Goal: Information Seeking & Learning: Learn about a topic

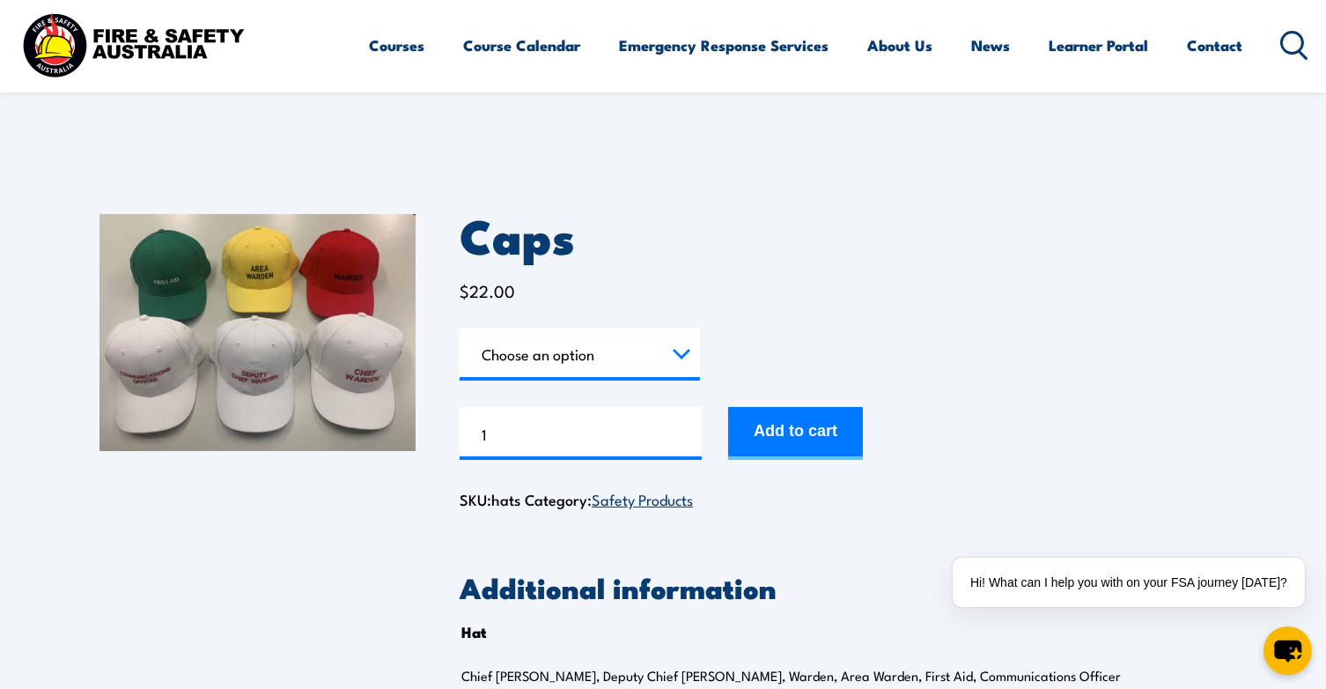
click at [145, 382] on img at bounding box center [258, 332] width 316 height 237
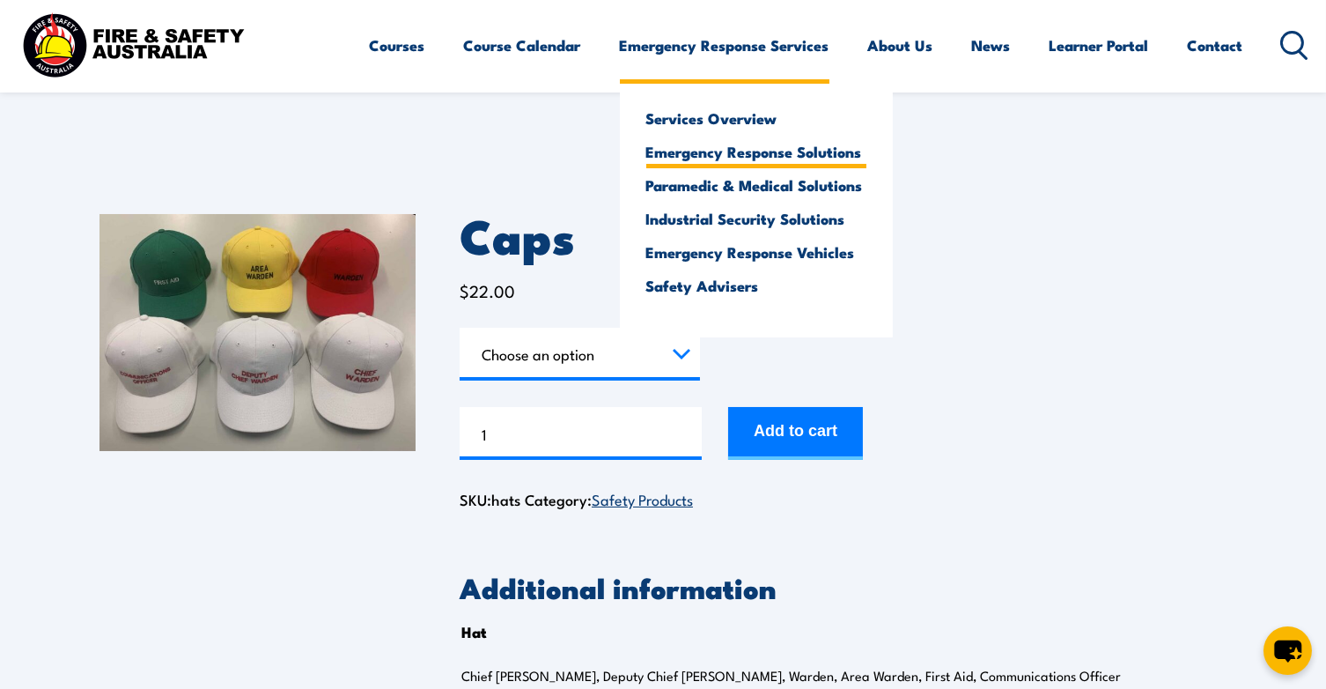
click at [767, 157] on link "Emergency Response Solutions" at bounding box center [756, 152] width 220 height 16
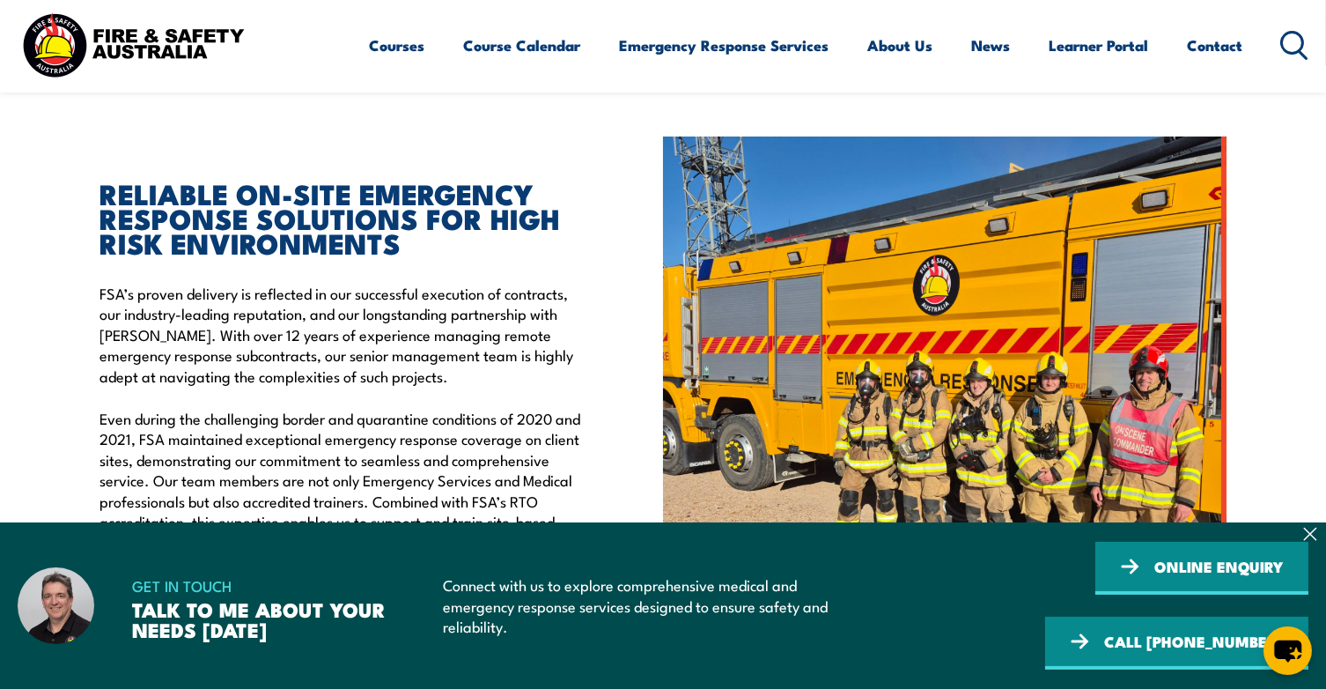
click at [1292, 43] on icon at bounding box center [1295, 45] width 28 height 29
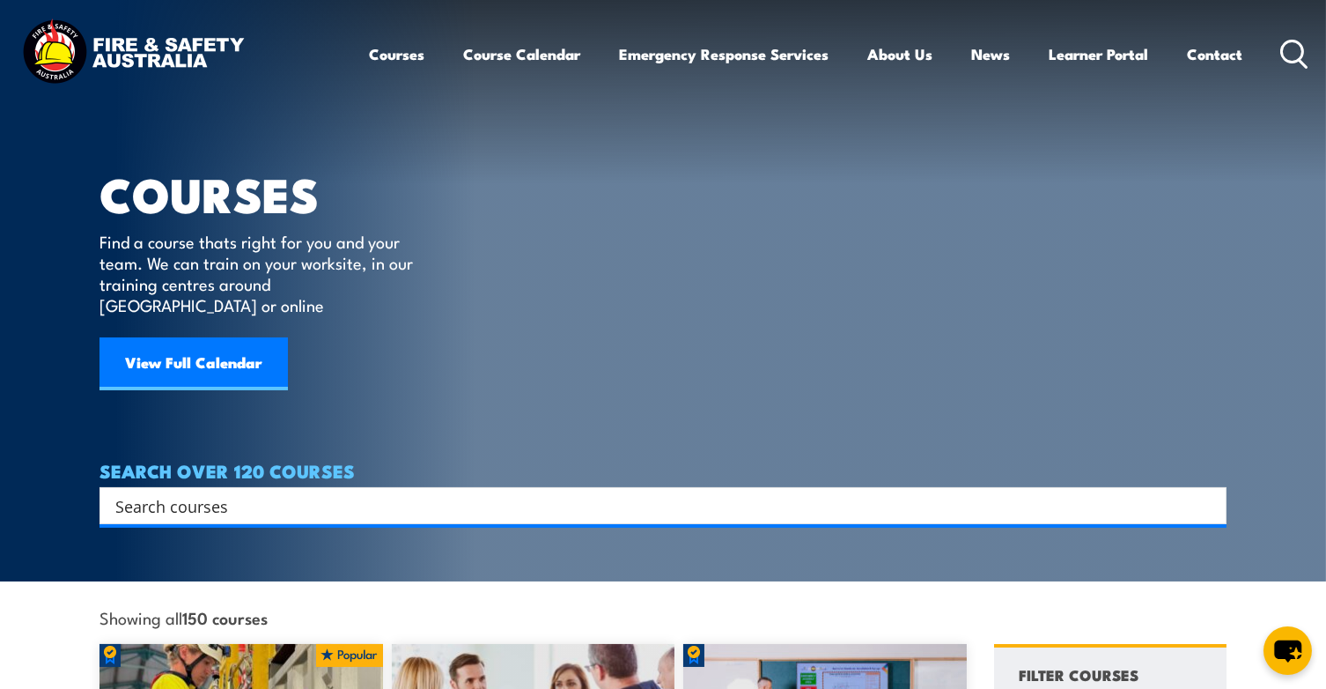
click at [235, 492] on input "Search input" at bounding box center [651, 505] width 1073 height 26
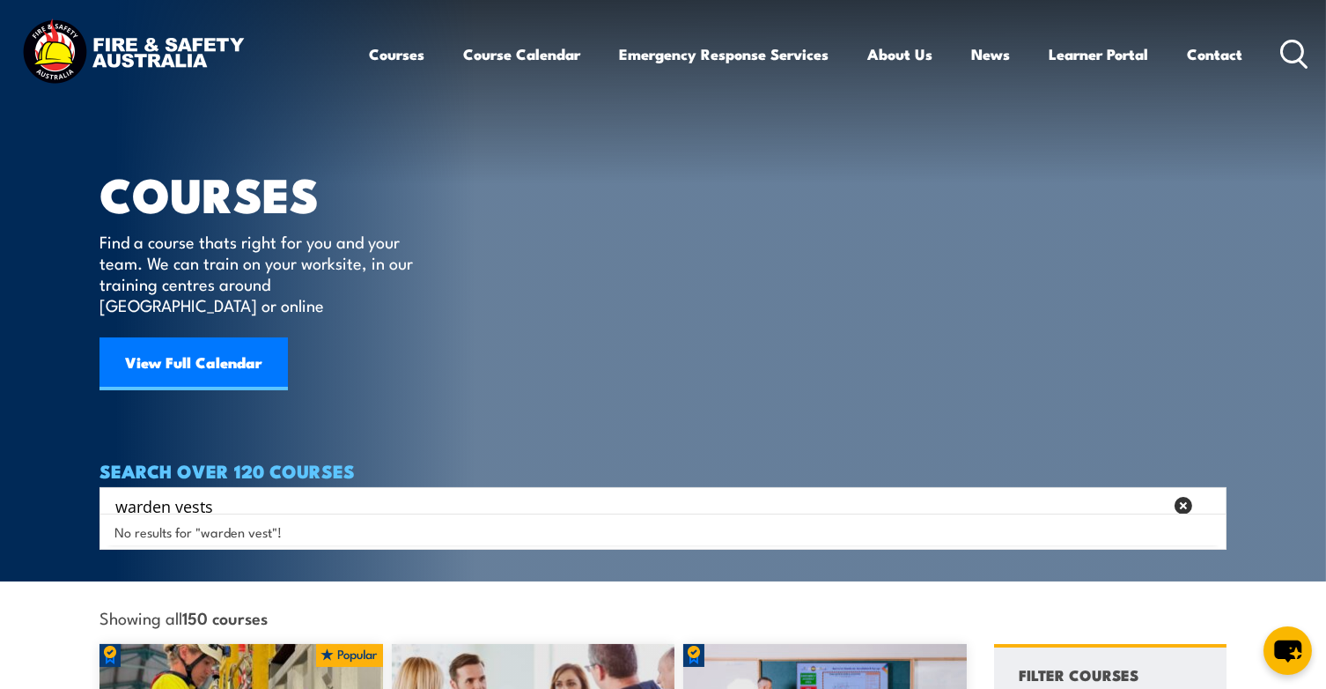
type input "warden vests"
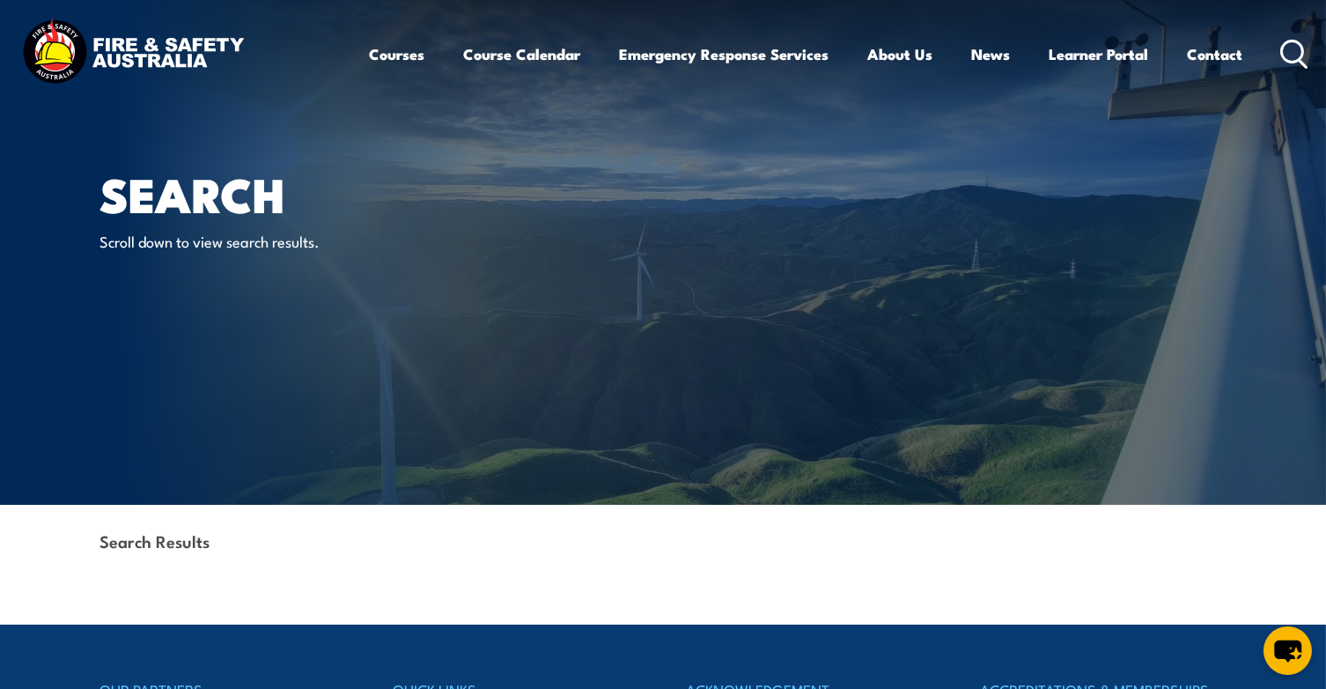
click at [1286, 51] on icon at bounding box center [1295, 54] width 28 height 29
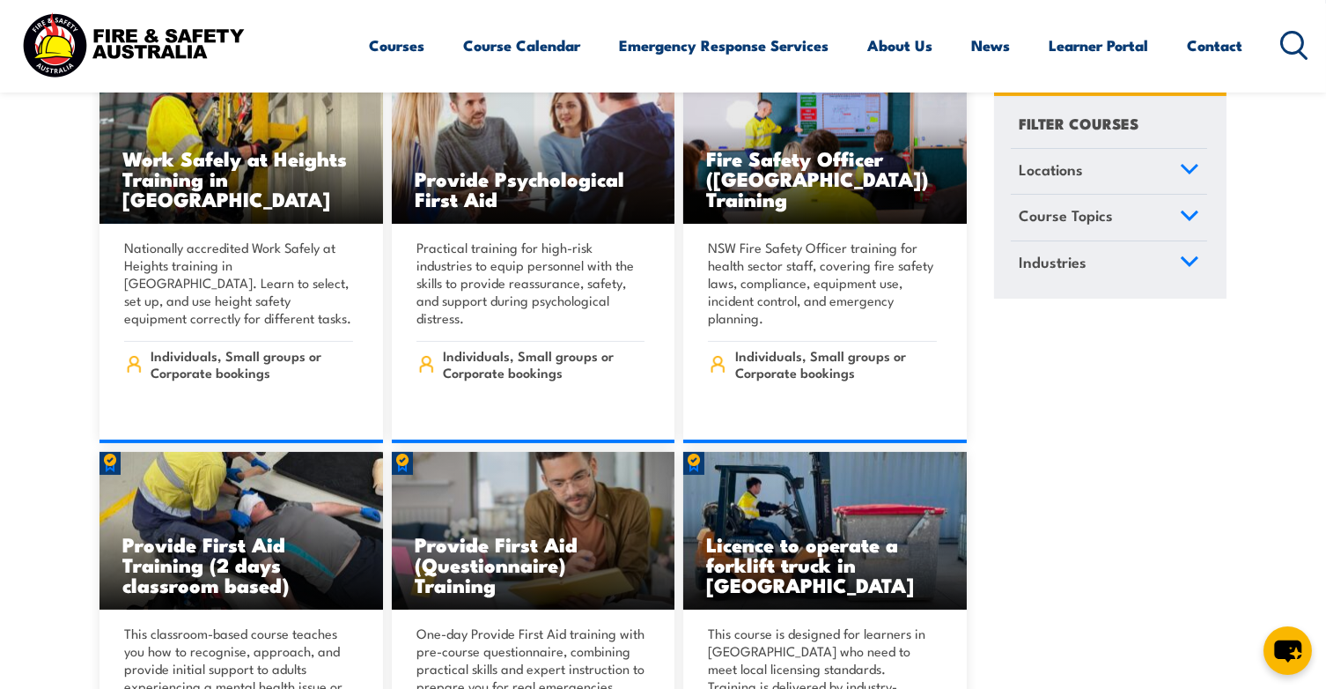
scroll to position [602, 0]
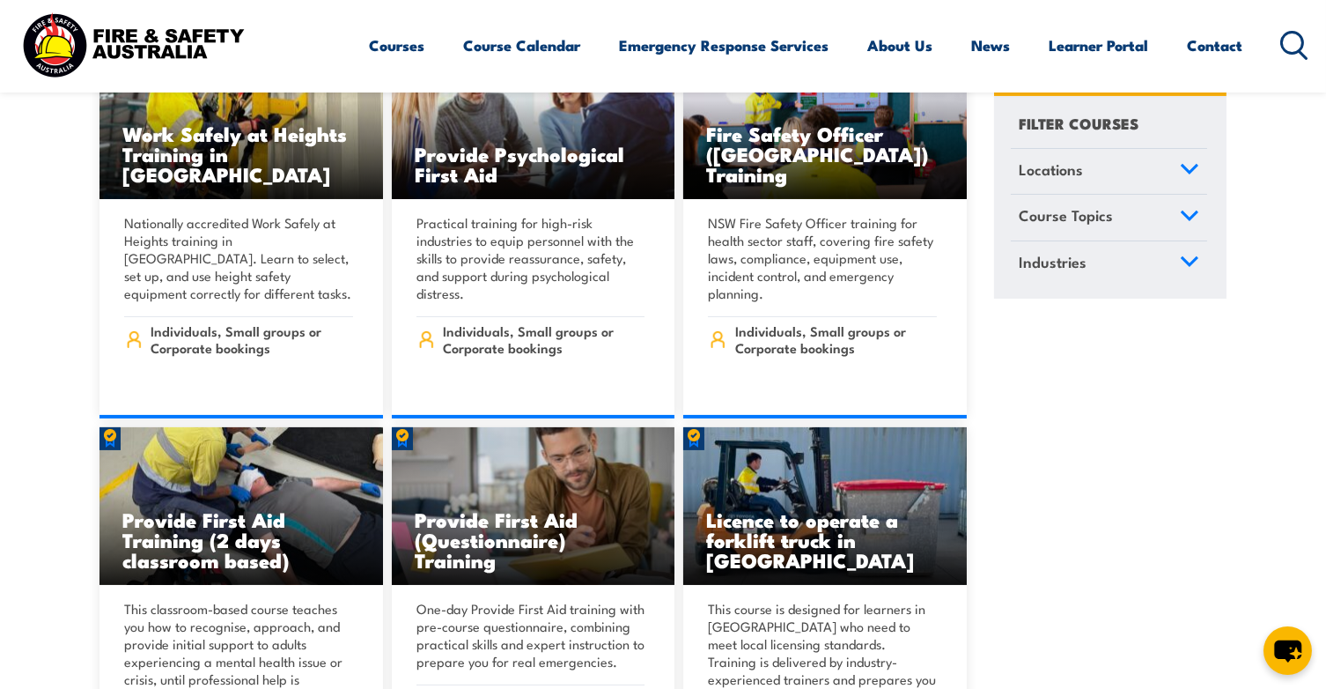
click at [1292, 42] on icon at bounding box center [1295, 45] width 28 height 29
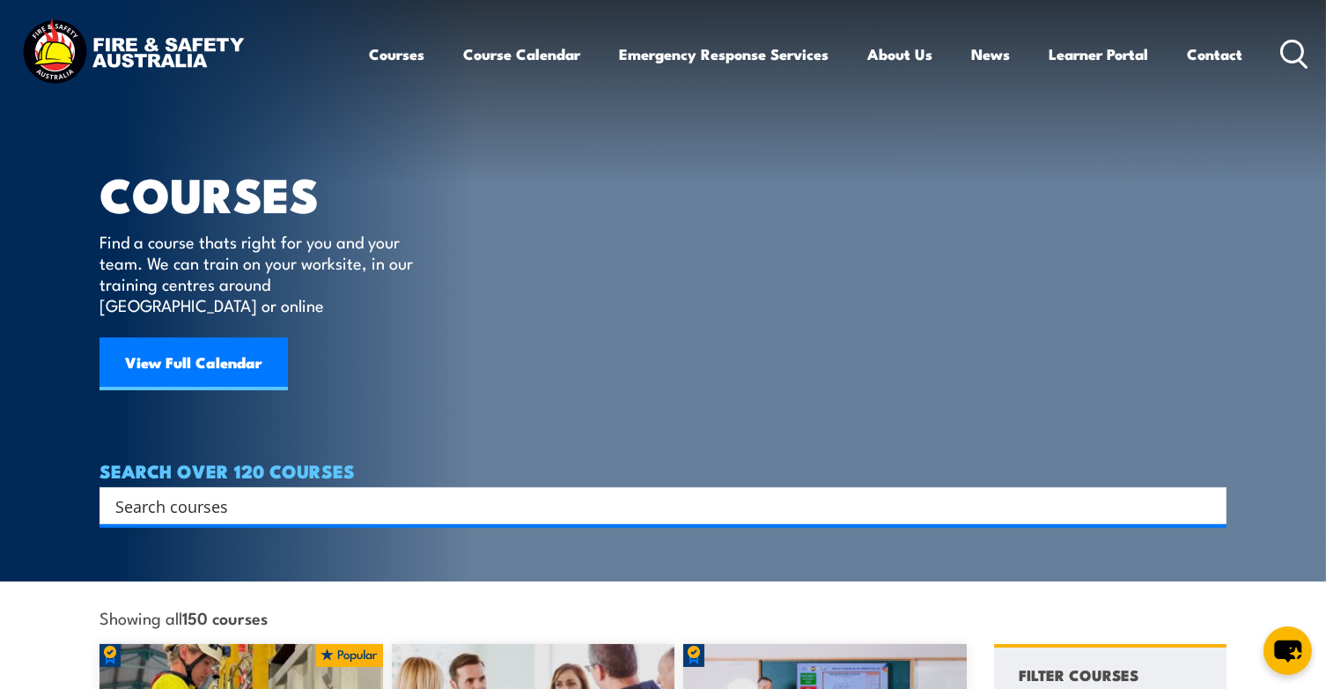
click at [290, 492] on input "Search input" at bounding box center [651, 505] width 1073 height 26
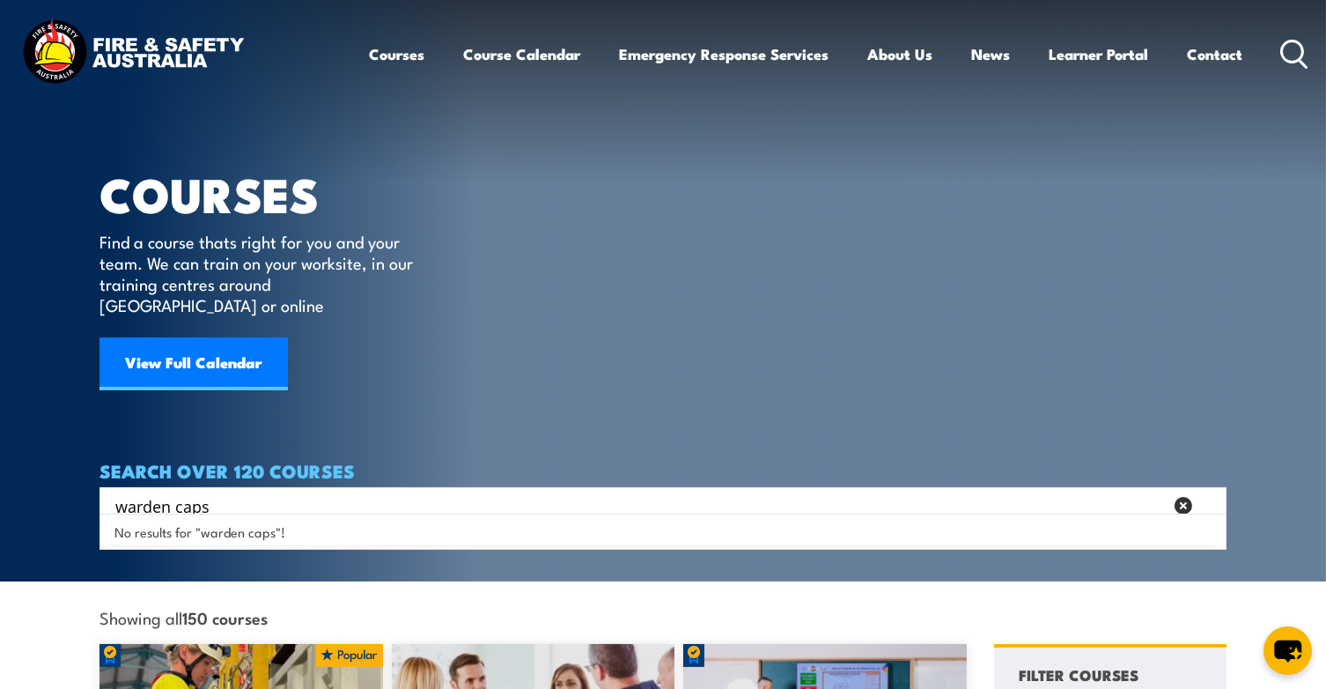
type input "warden caps"
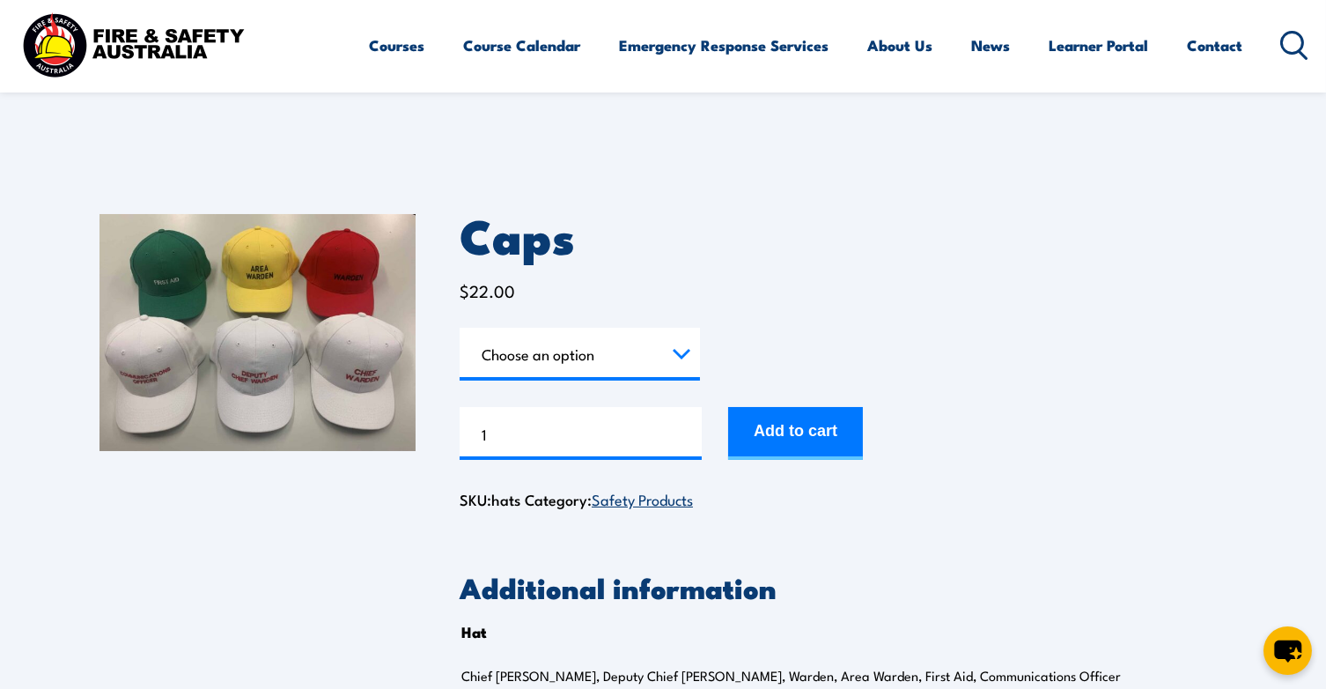
click at [1309, 188] on section "Caps $ 22.00 Hat Choose an option Chief Warden Deputy Chief Warden Warden Area …" at bounding box center [663, 461] width 1326 height 582
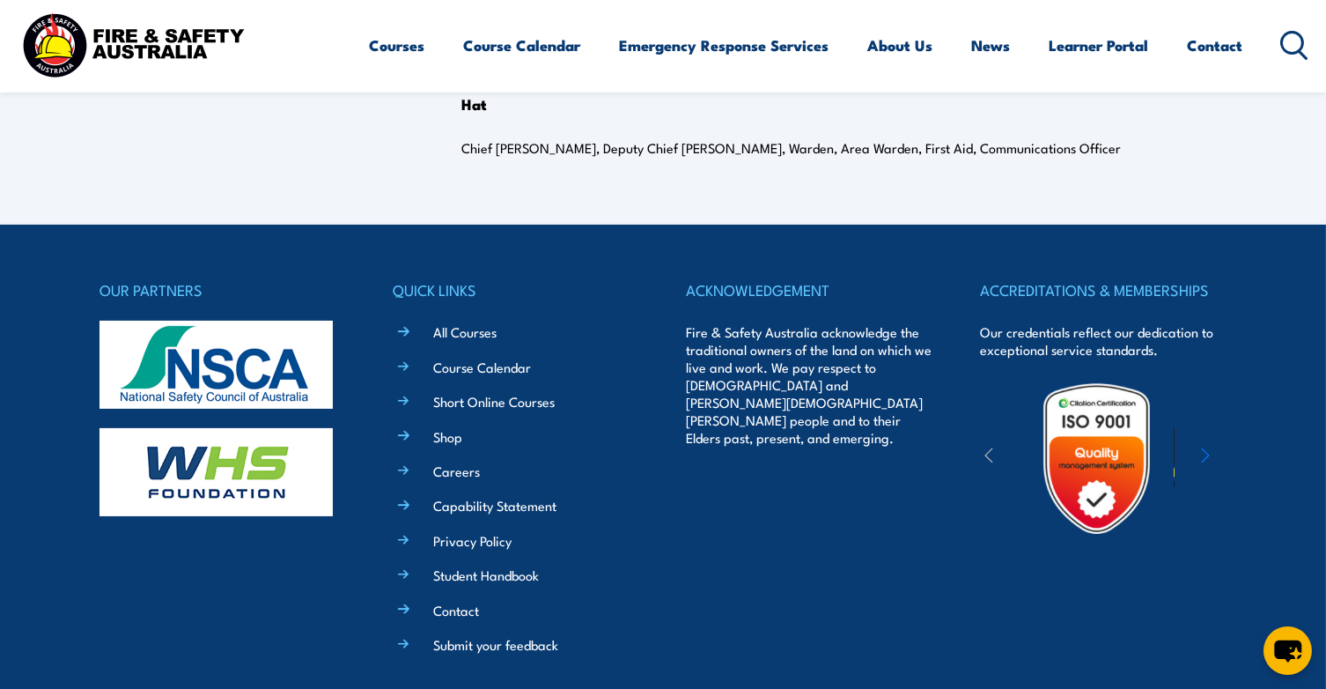
scroll to position [528, 0]
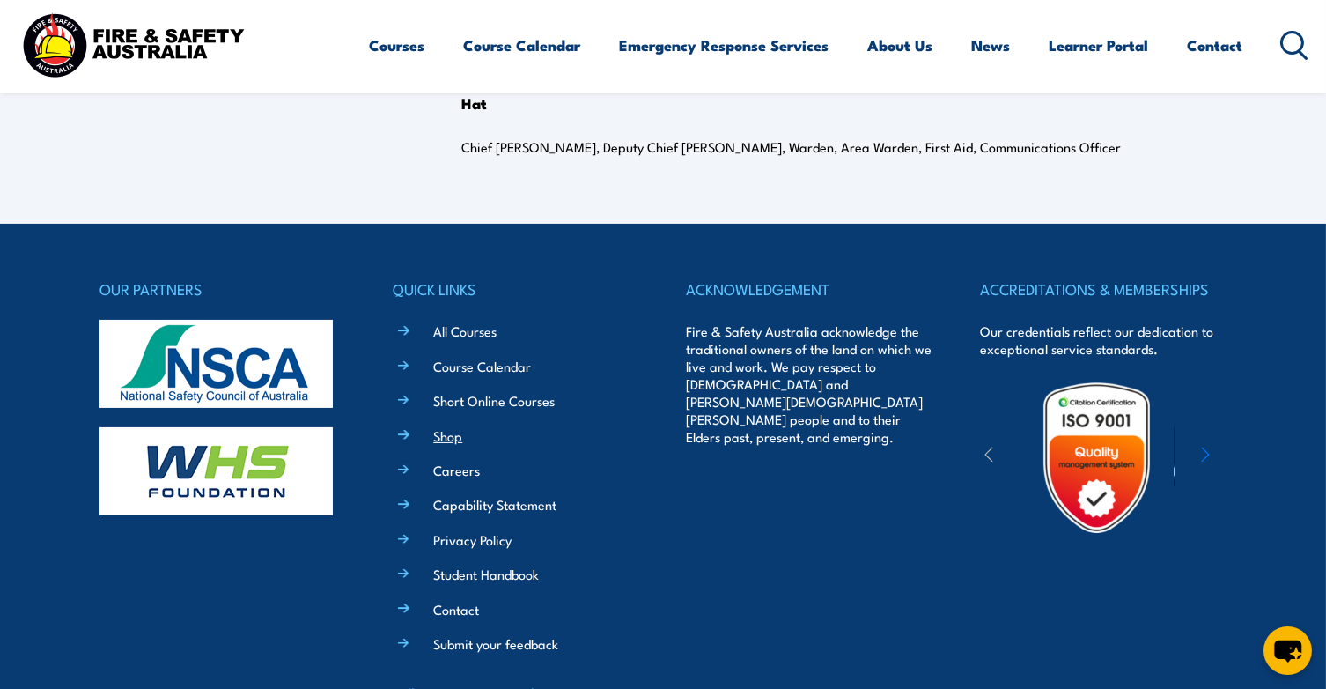
click at [439, 435] on link "Shop" at bounding box center [447, 435] width 29 height 18
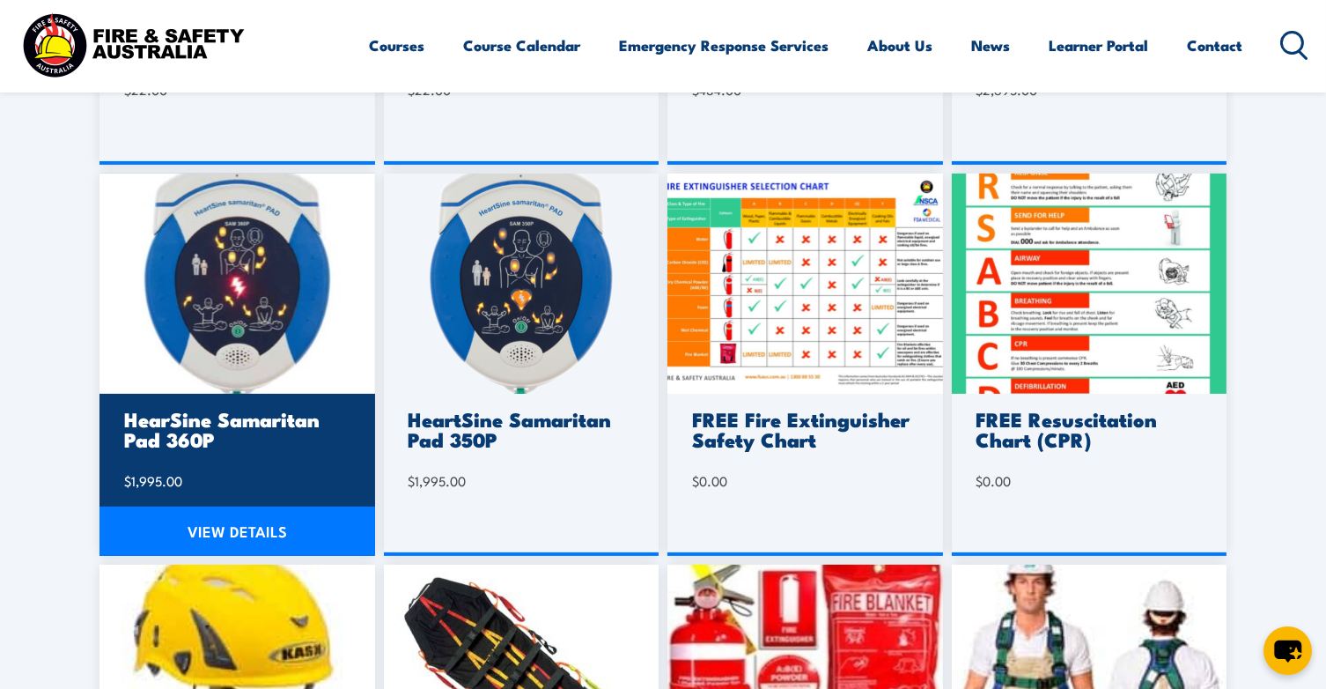
scroll to position [439, 0]
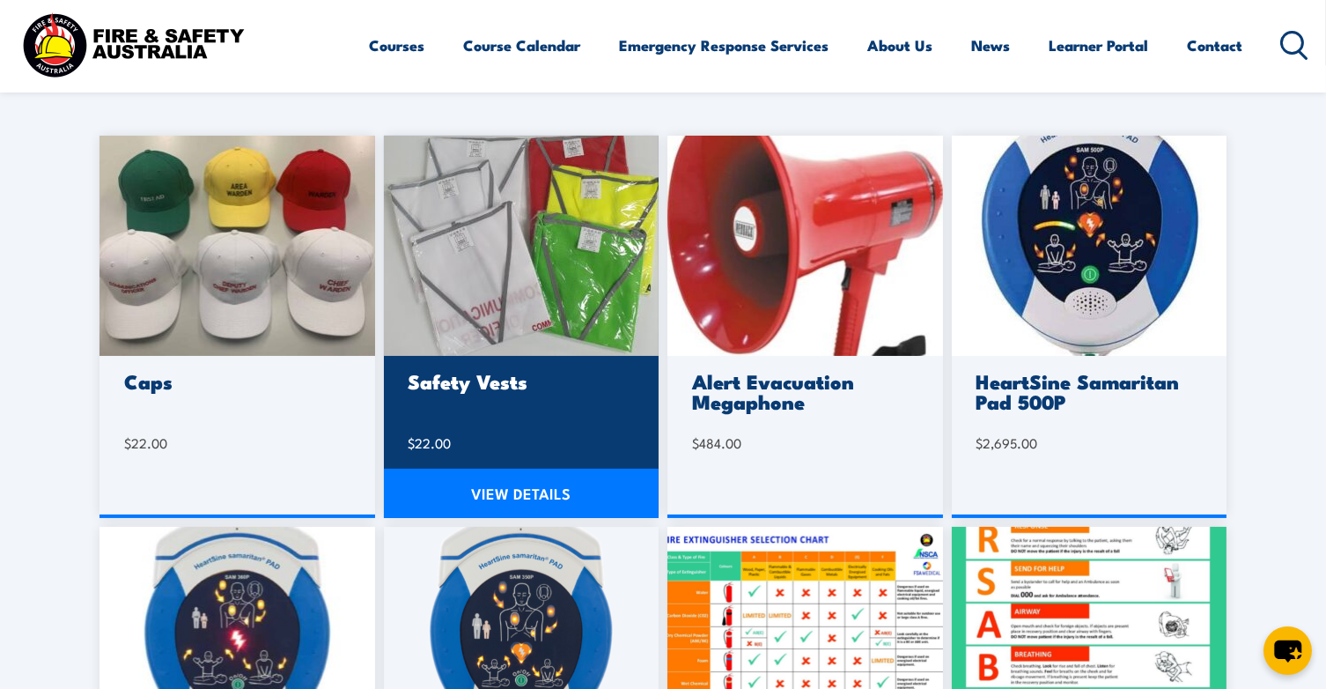
click at [527, 320] on img at bounding box center [522, 246] width 276 height 220
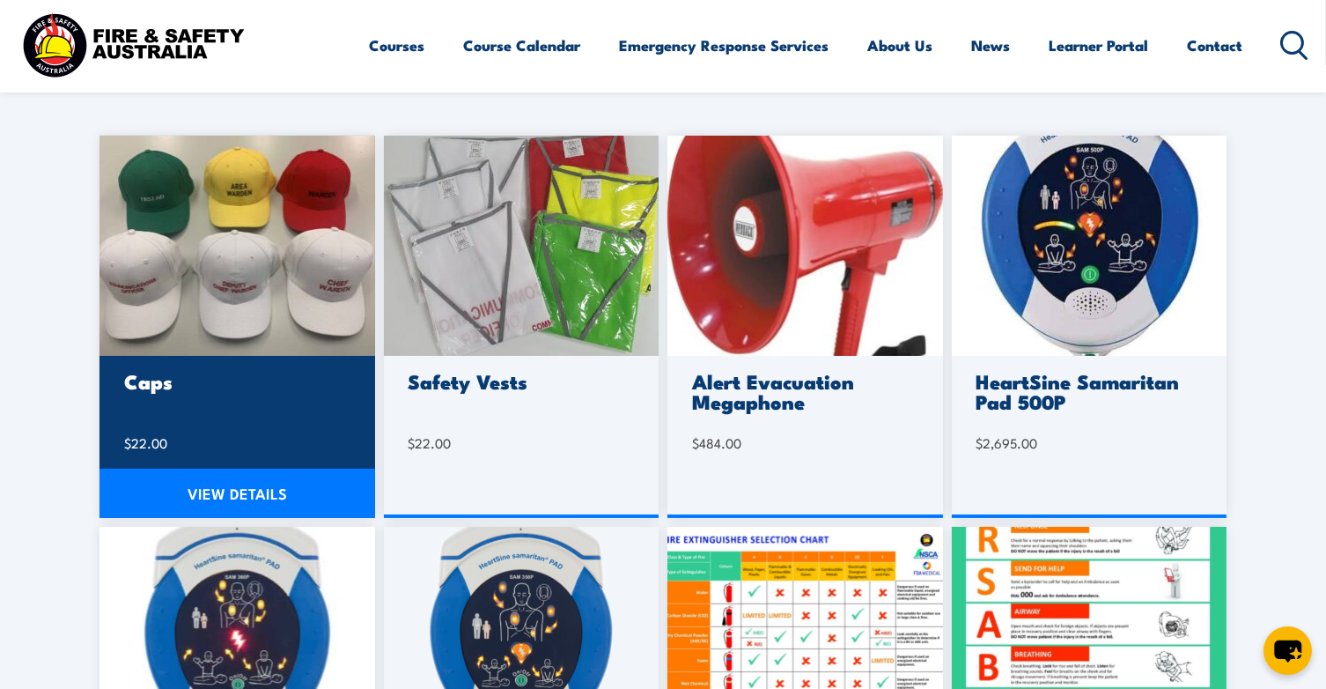
click at [247, 278] on img at bounding box center [238, 246] width 276 height 220
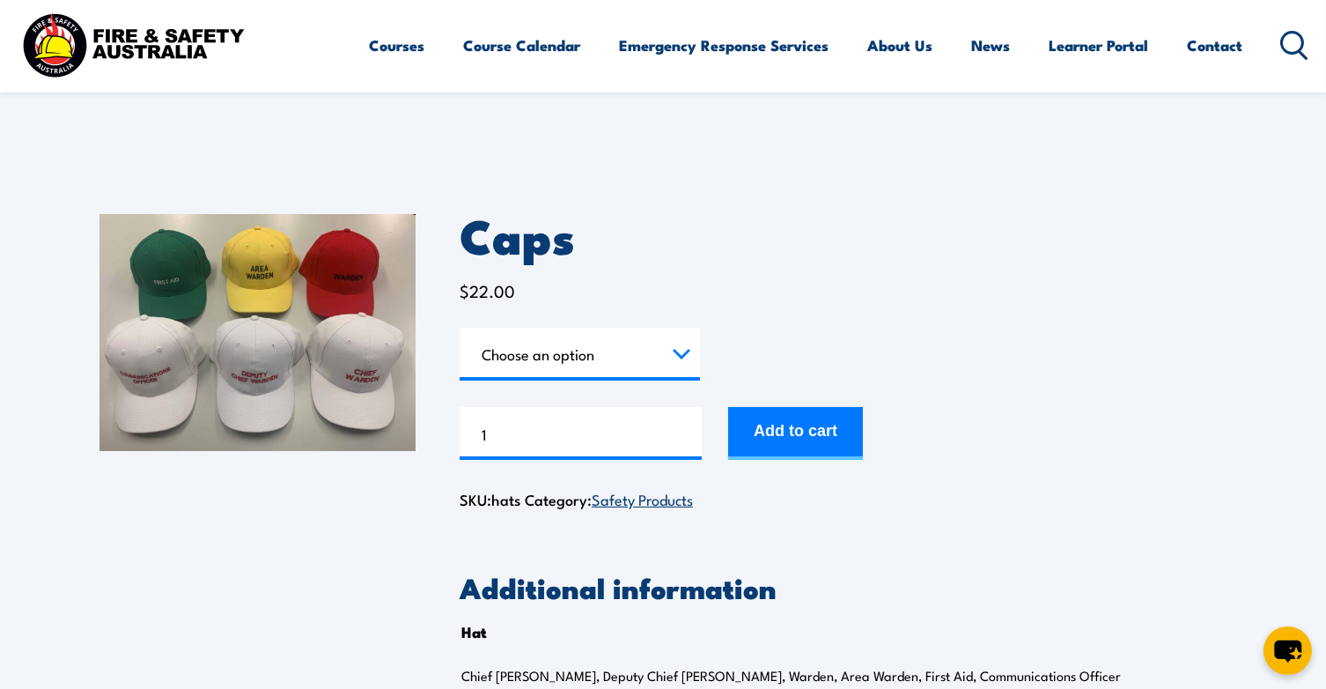
click at [883, 262] on div "Caps $ 22.00 Hat Choose an option Chief Warden Deputy Chief Warden Warden Area …" at bounding box center [843, 363] width 767 height 299
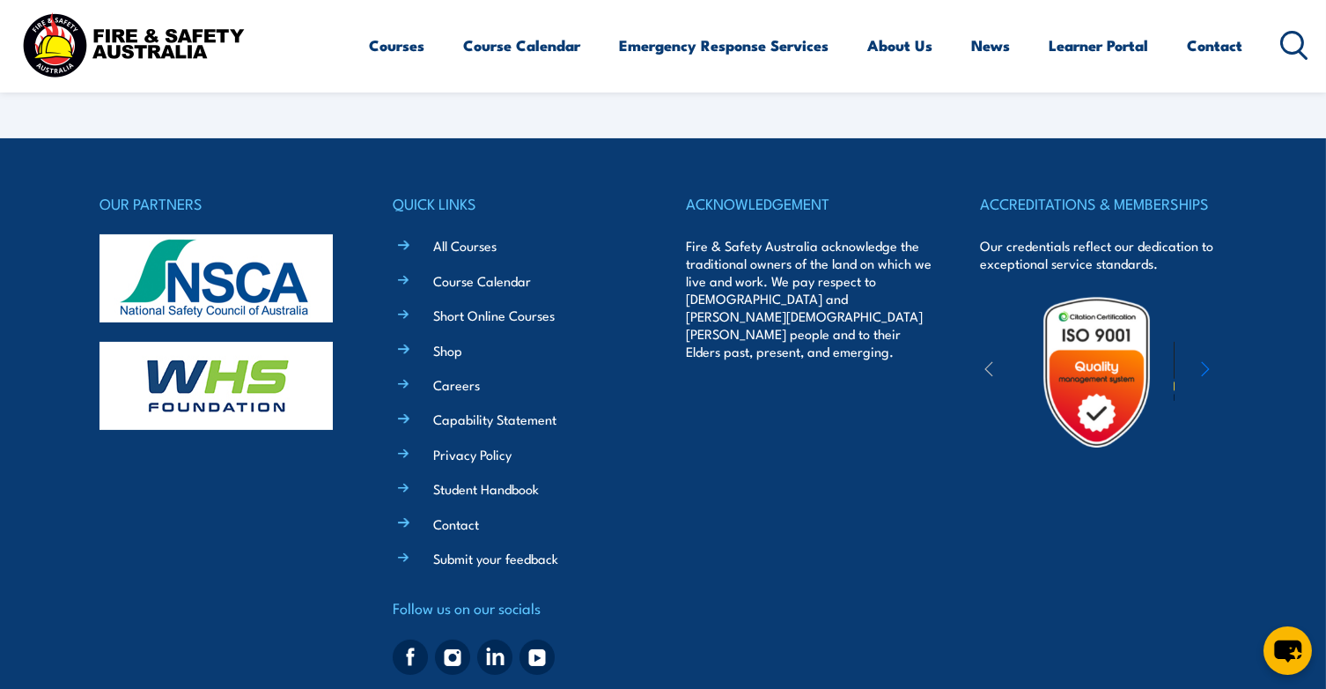
scroll to position [616, 0]
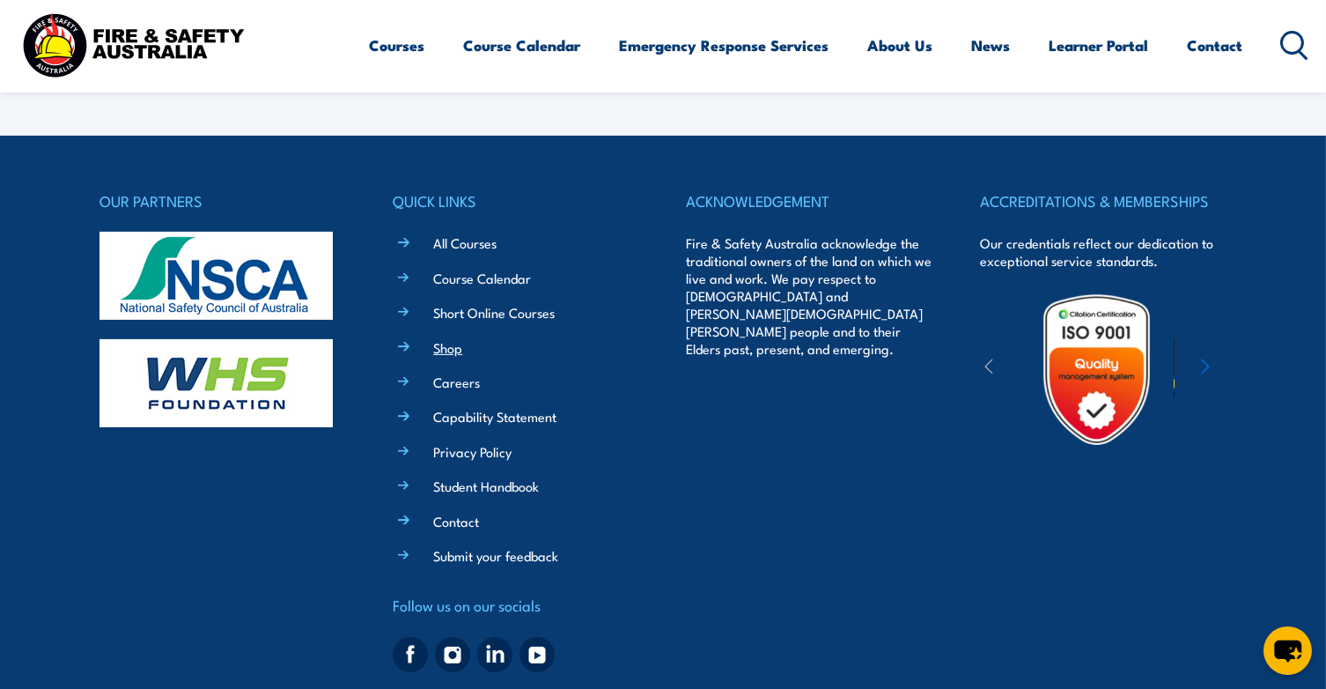
click at [447, 346] on link "Shop" at bounding box center [447, 347] width 29 height 18
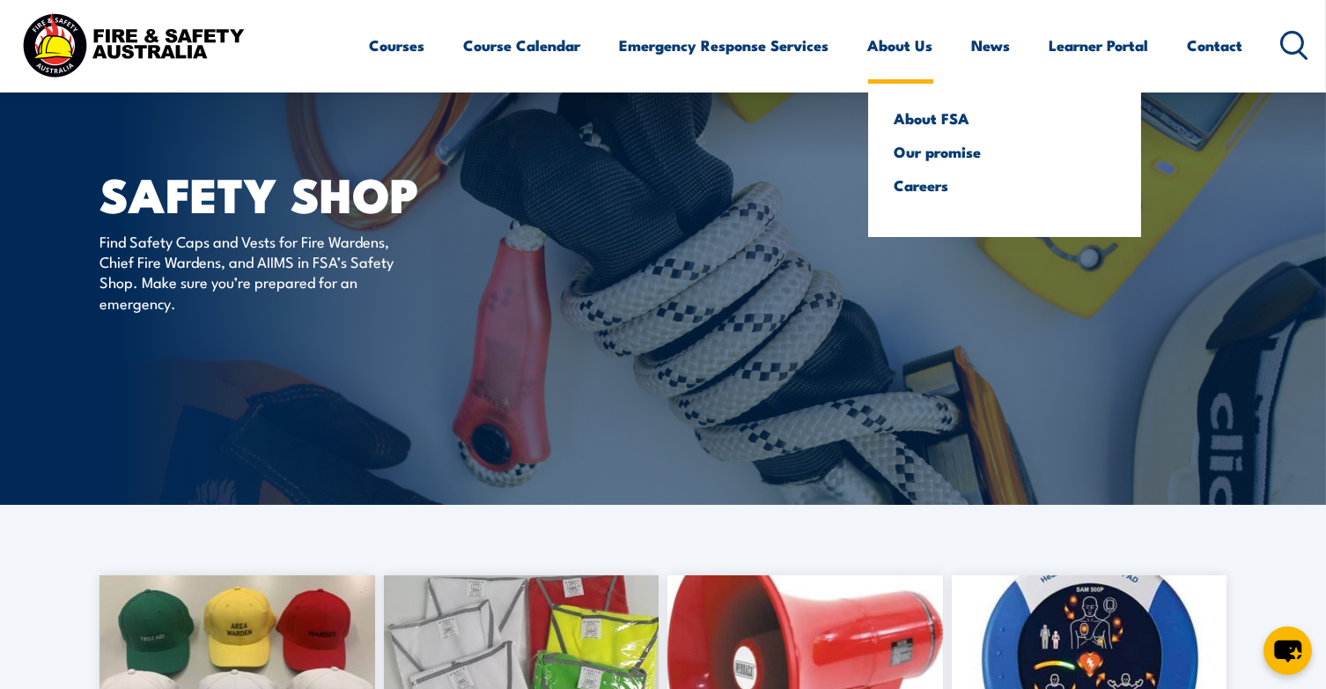
click at [896, 49] on link "About Us" at bounding box center [900, 45] width 65 height 47
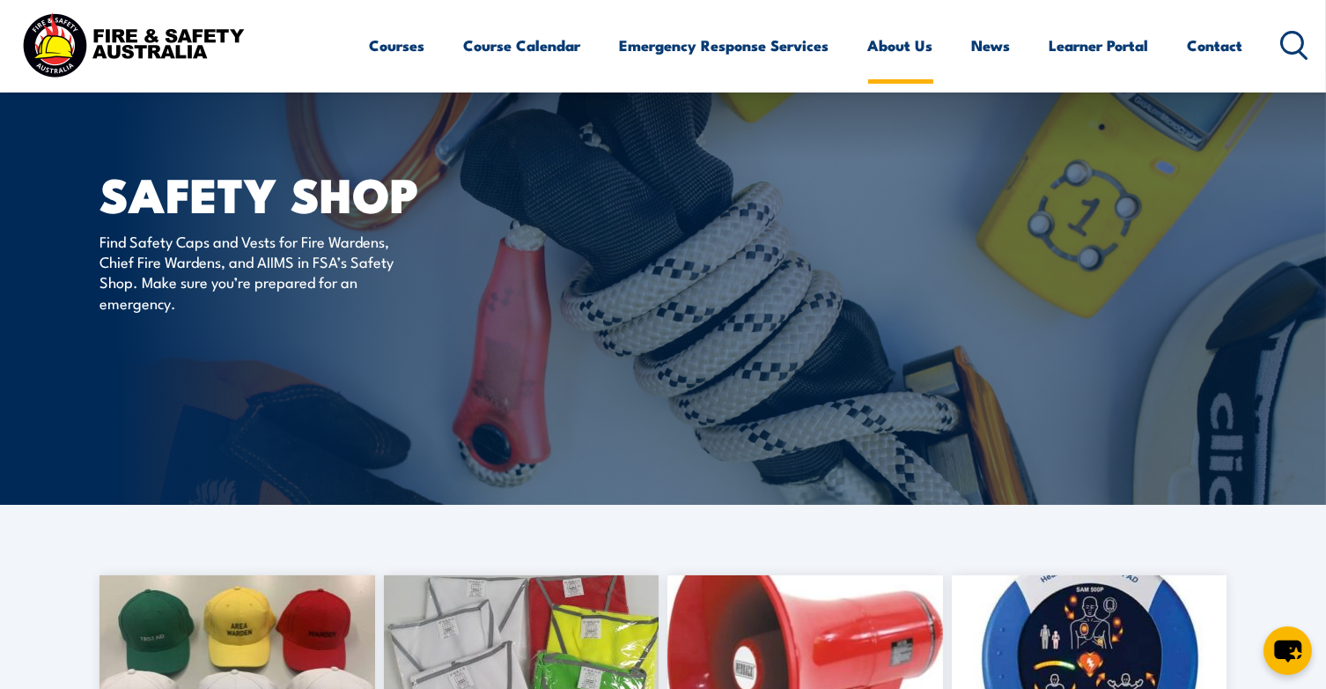
click at [890, 48] on link "About Us" at bounding box center [900, 45] width 65 height 47
click at [1226, 45] on link "Contact" at bounding box center [1215, 45] width 55 height 47
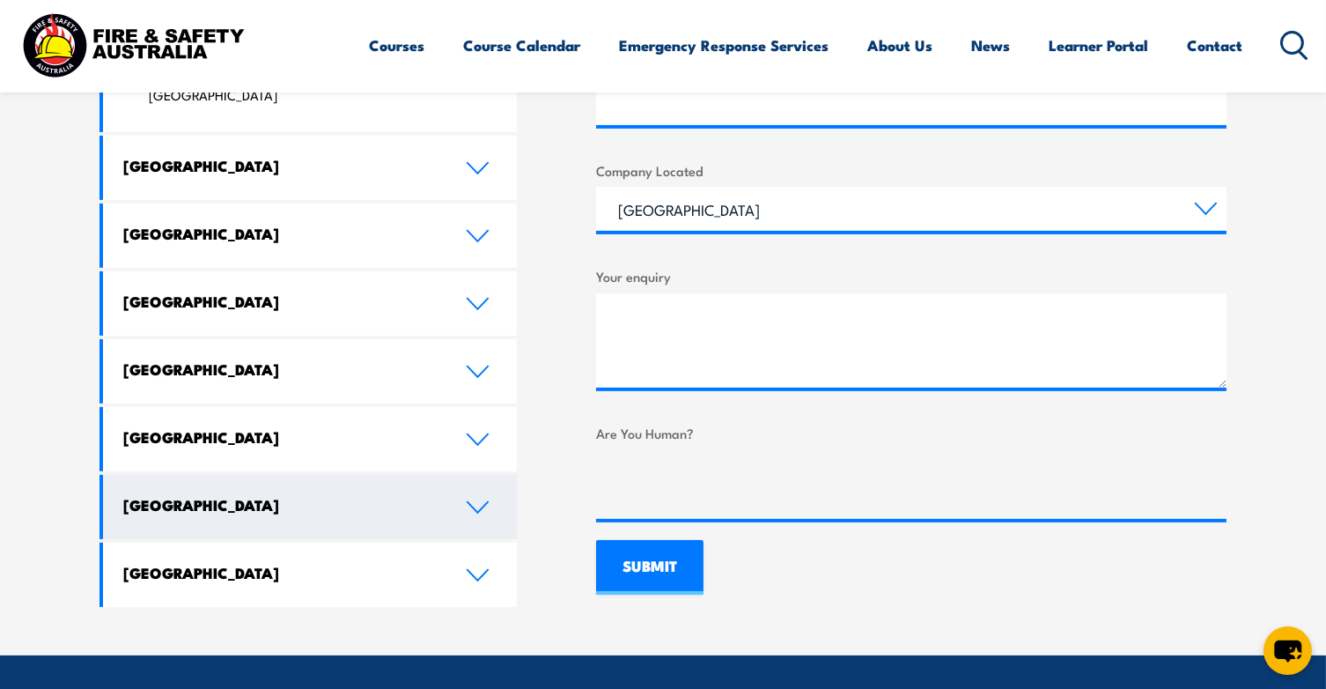
scroll to position [969, 0]
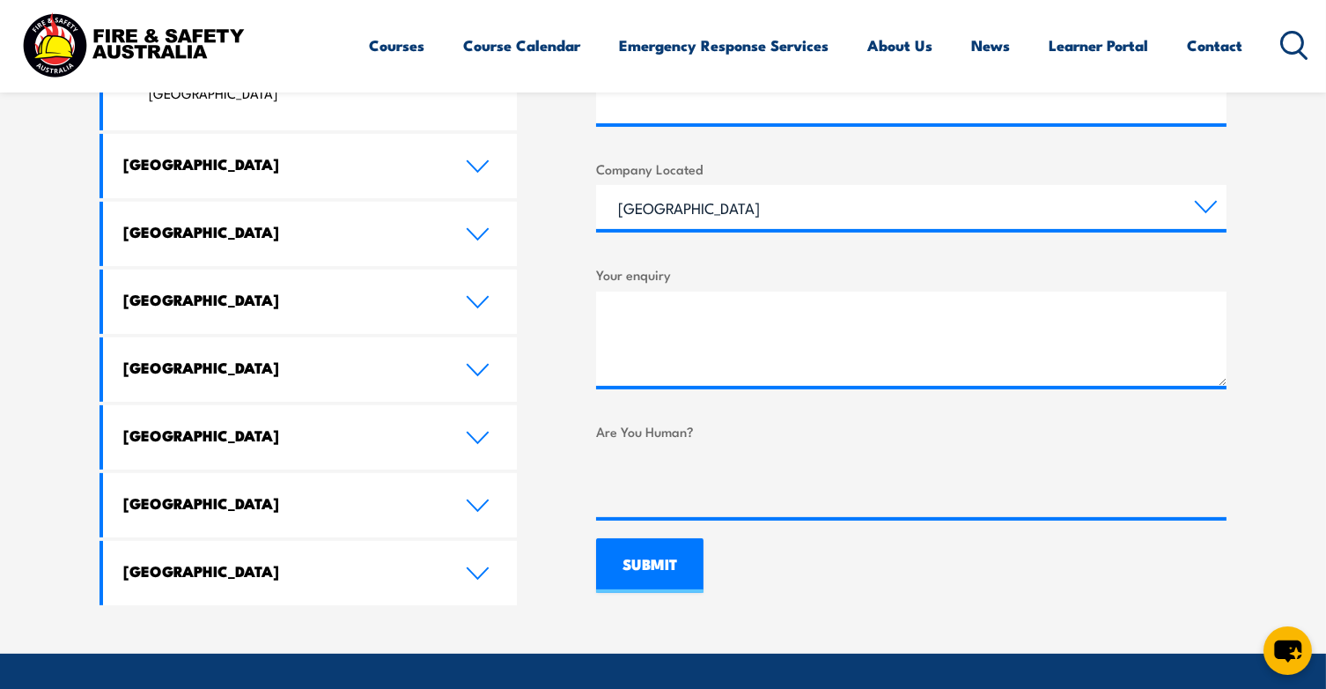
click at [306, 269] on link "Western Australia" at bounding box center [310, 301] width 414 height 64
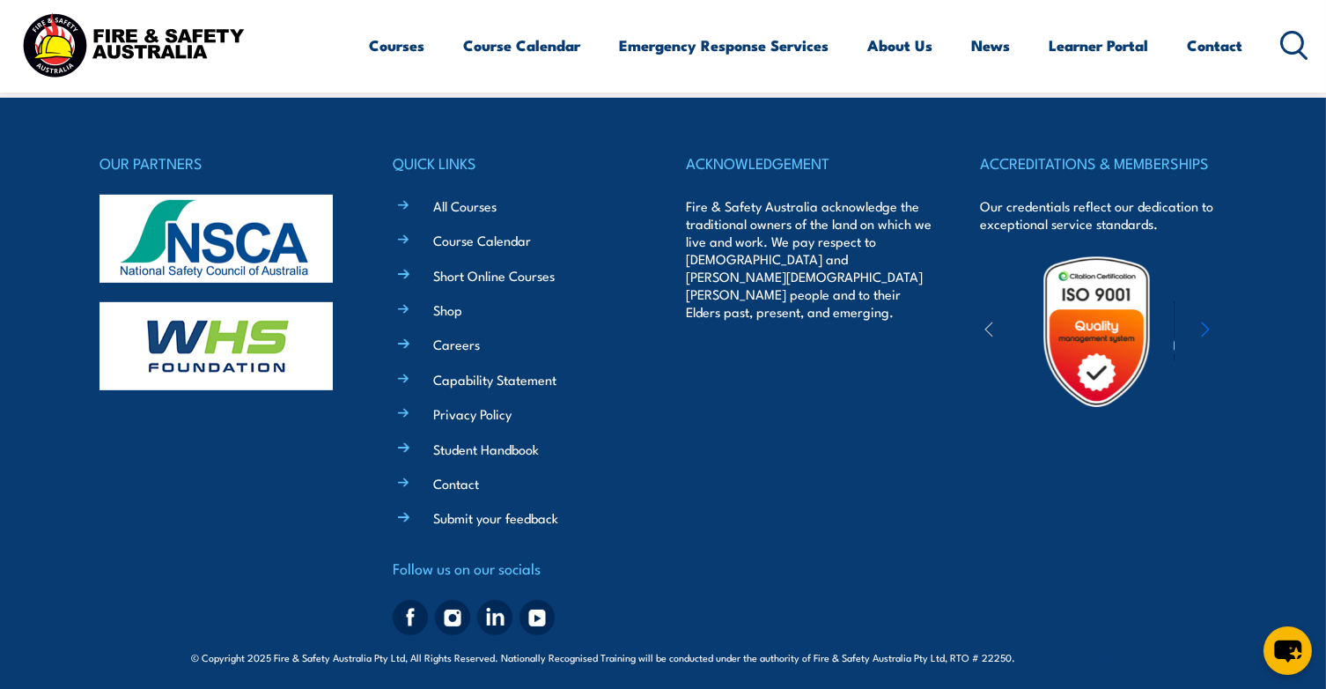
scroll to position [1516, 0]
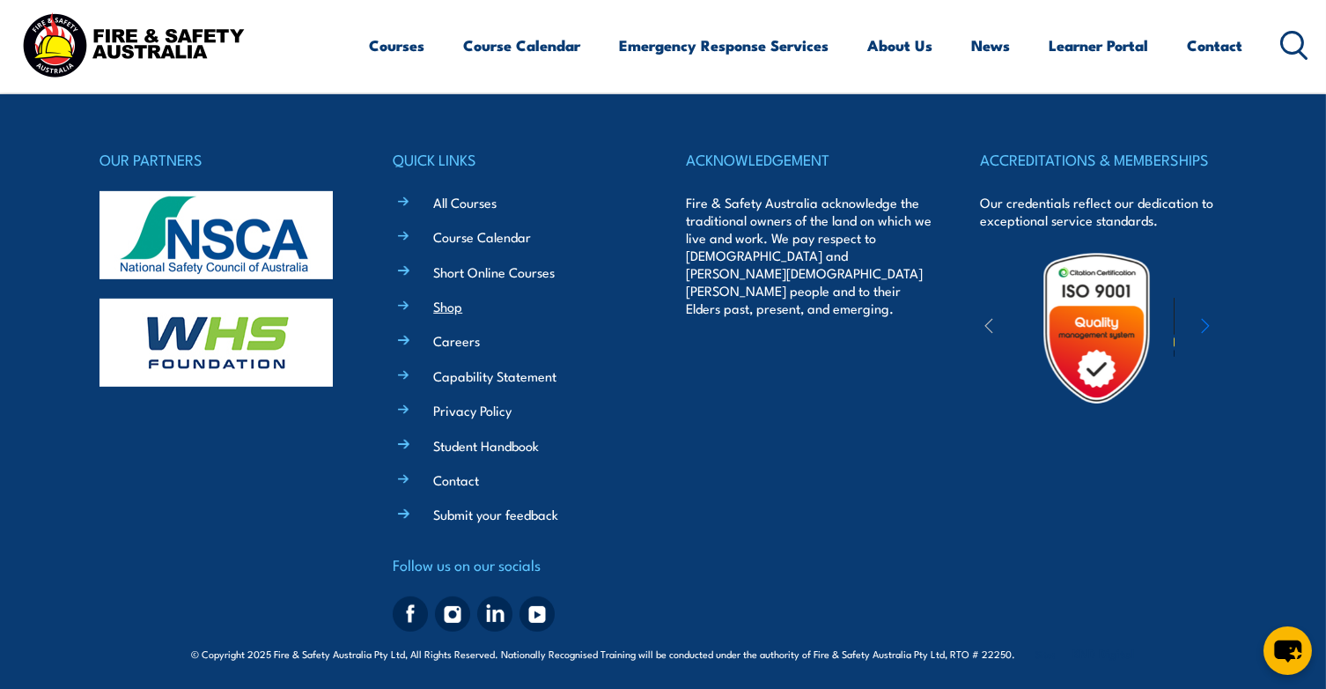
click at [457, 310] on link "Shop" at bounding box center [447, 306] width 29 height 18
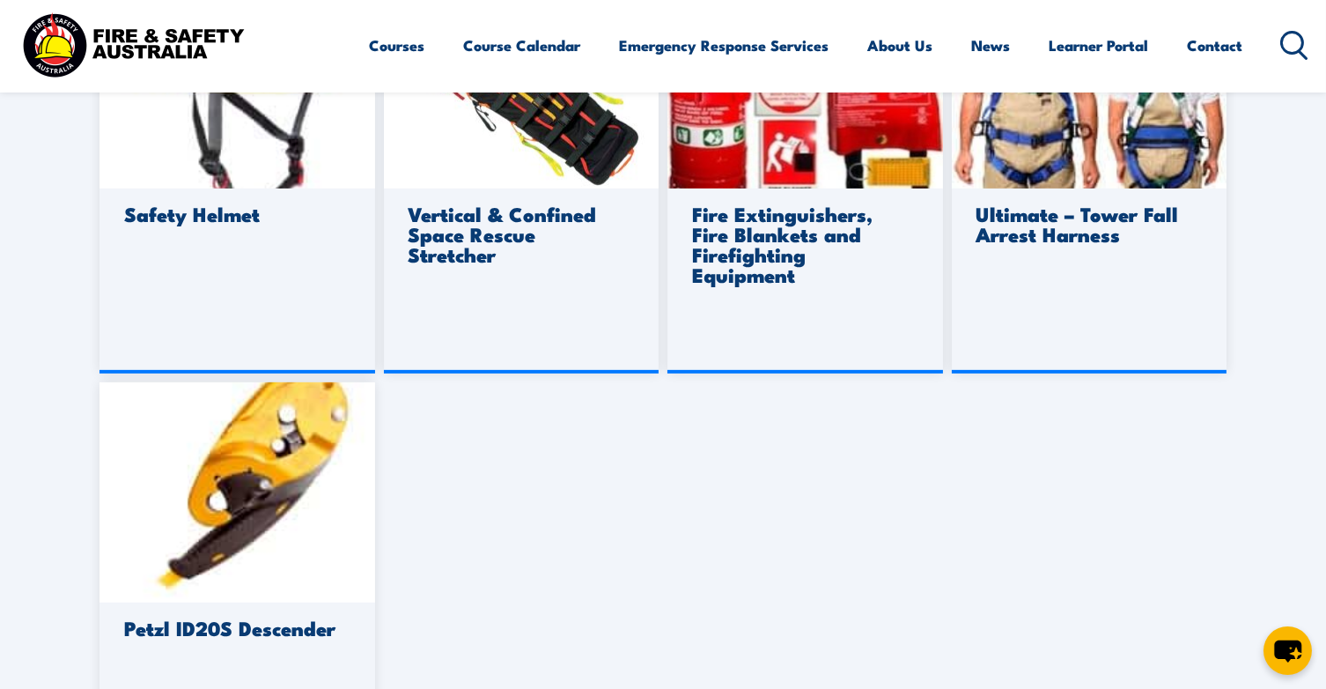
scroll to position [1496, 0]
